Goal: Browse casually

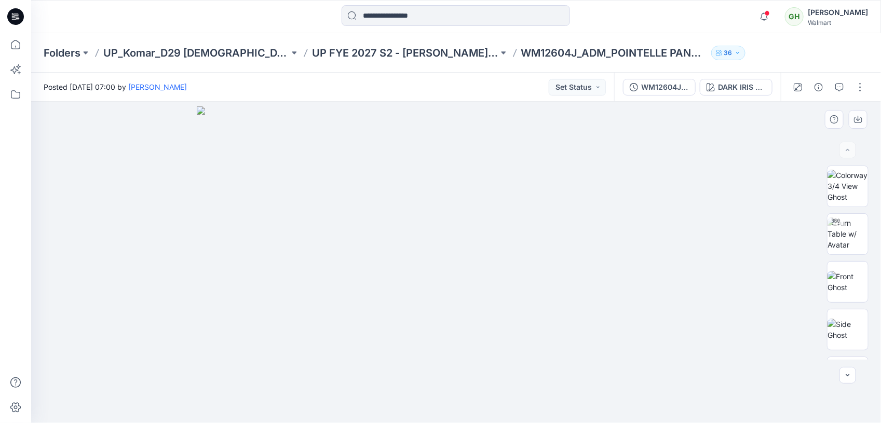
click at [328, 361] on img at bounding box center [456, 264] width 519 height 316
click at [388, 268] on img at bounding box center [456, 264] width 519 height 316
click at [614, 236] on img at bounding box center [456, 264] width 519 height 316
drag, startPoint x: 296, startPoint y: 226, endPoint x: 554, endPoint y: 200, distance: 258.7
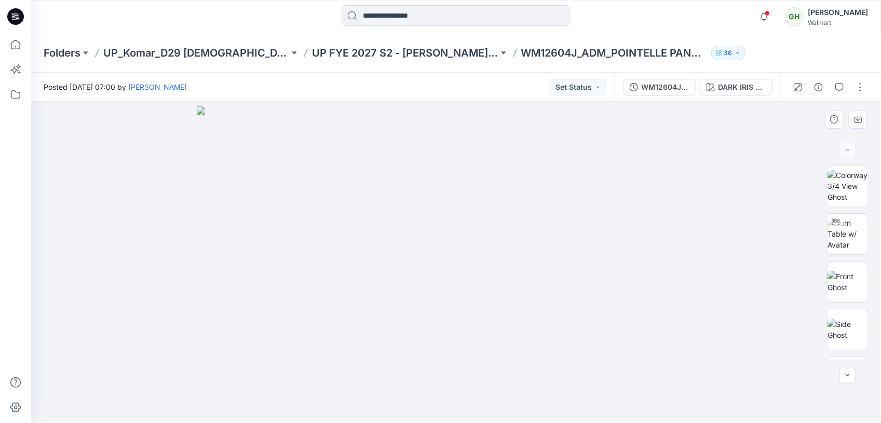
click at [554, 200] on img at bounding box center [456, 264] width 519 height 316
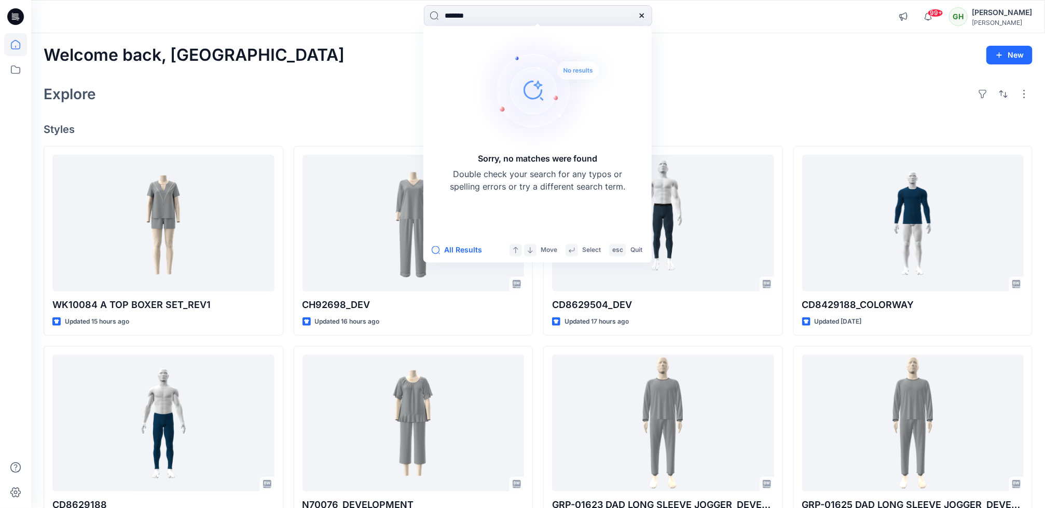
type input "*******"
